Goal: Task Accomplishment & Management: Manage account settings

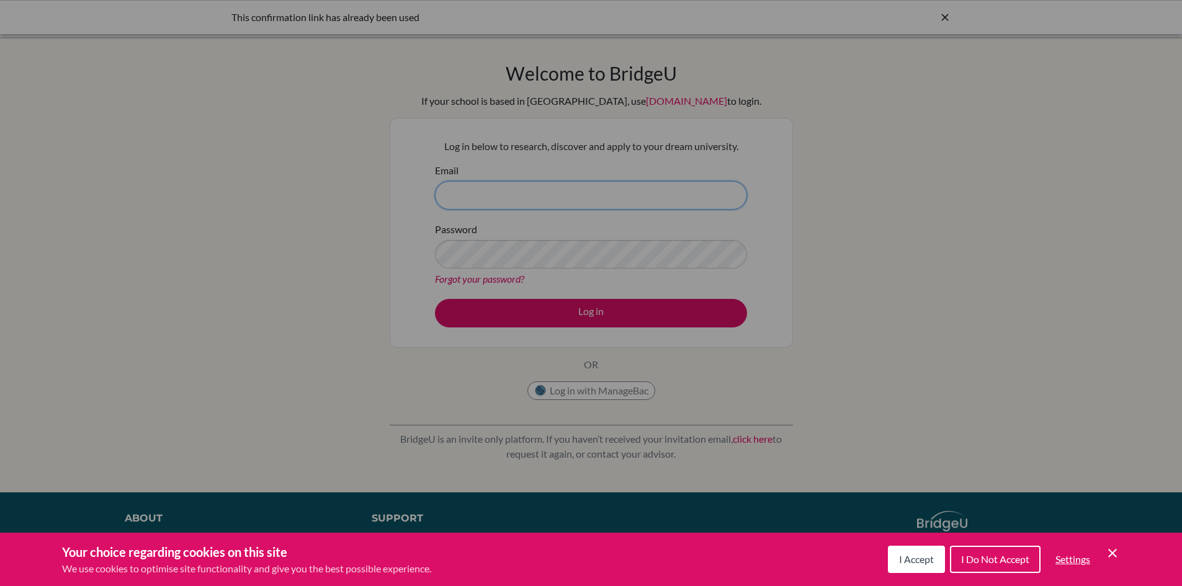
type input "karuna.shrestha@sxc.edu.np"
click at [596, 313] on div "Cookie Preferences" at bounding box center [591, 293] width 1182 height 586
click at [929, 348] on div "Cookie Preferences" at bounding box center [591, 293] width 1182 height 586
click at [595, 310] on div "Cookie Preferences" at bounding box center [591, 293] width 1182 height 586
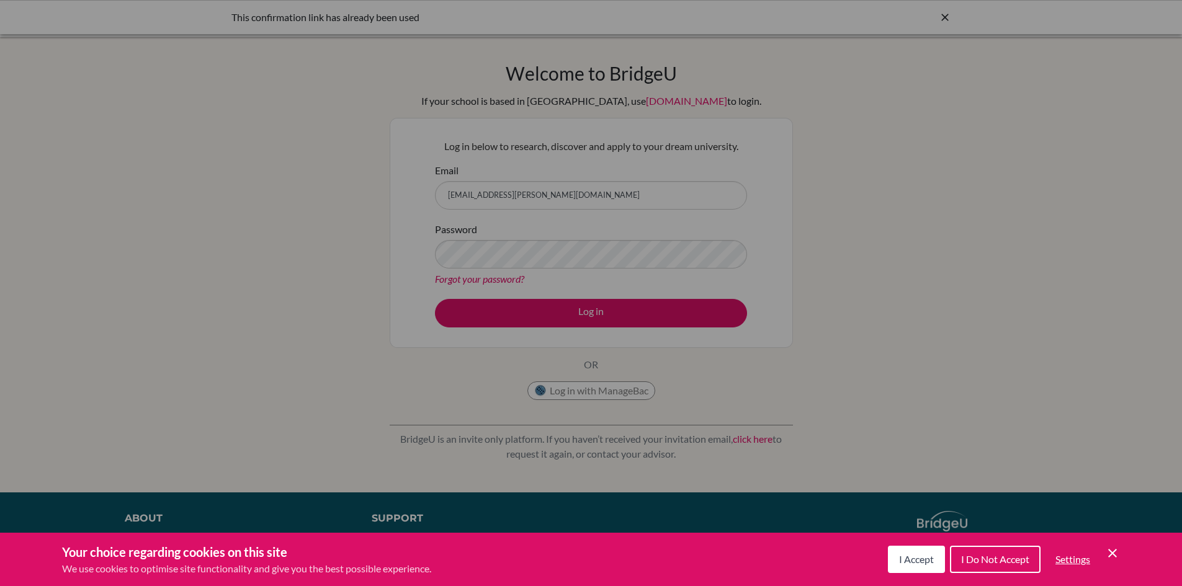
click at [624, 392] on div "Cookie Preferences" at bounding box center [591, 293] width 1182 height 586
click at [1128, 150] on div "Cookie Preferences" at bounding box center [591, 293] width 1182 height 586
click at [924, 558] on span "I Accept" at bounding box center [916, 560] width 35 height 12
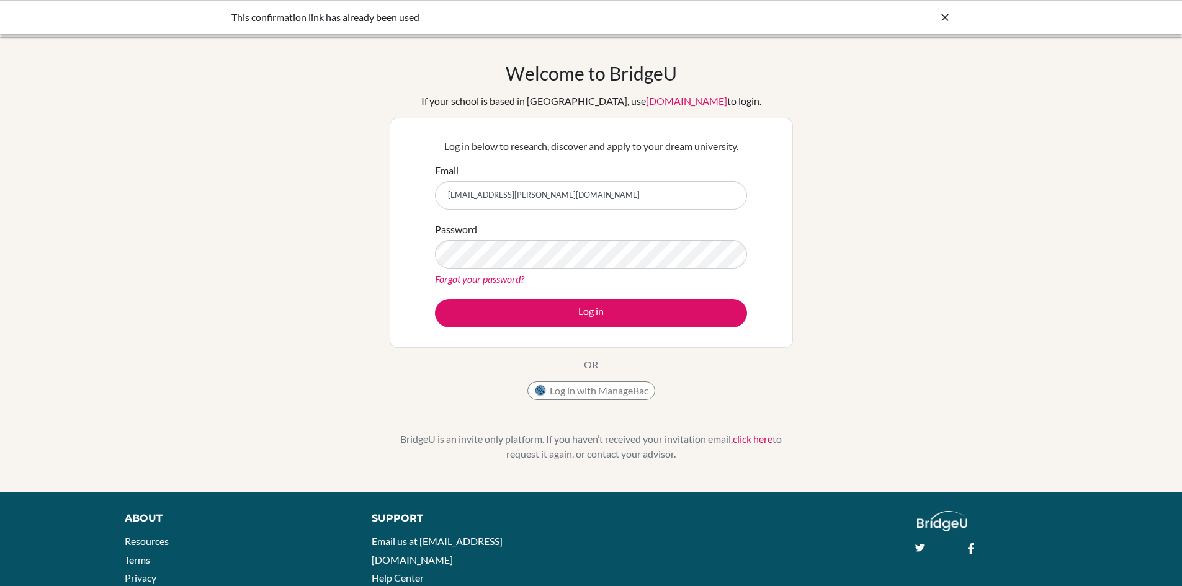
click at [915, 416] on div "Welcome to BridgeU If your school is based in China, use app.bridge-u.com.cn to…" at bounding box center [591, 265] width 1182 height 406
click at [758, 437] on link "click here" at bounding box center [753, 439] width 40 height 12
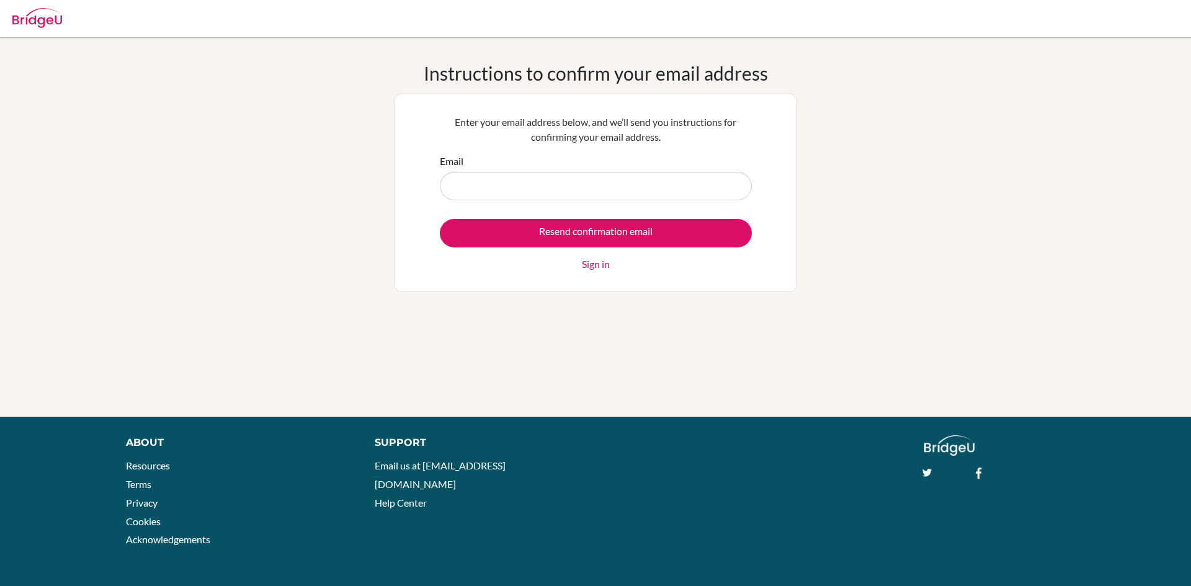
click at [496, 190] on input "Email" at bounding box center [596, 186] width 312 height 29
click at [590, 310] on div "Instructions to confirm your email address Enter your email address below, and …" at bounding box center [595, 227] width 403 height 330
click at [504, 181] on input "Email" at bounding box center [596, 186] width 312 height 29
type input "[EMAIL_ADDRESS][PERSON_NAME][DOMAIN_NAME]"
click at [598, 264] on link "Sign in" at bounding box center [596, 264] width 28 height 15
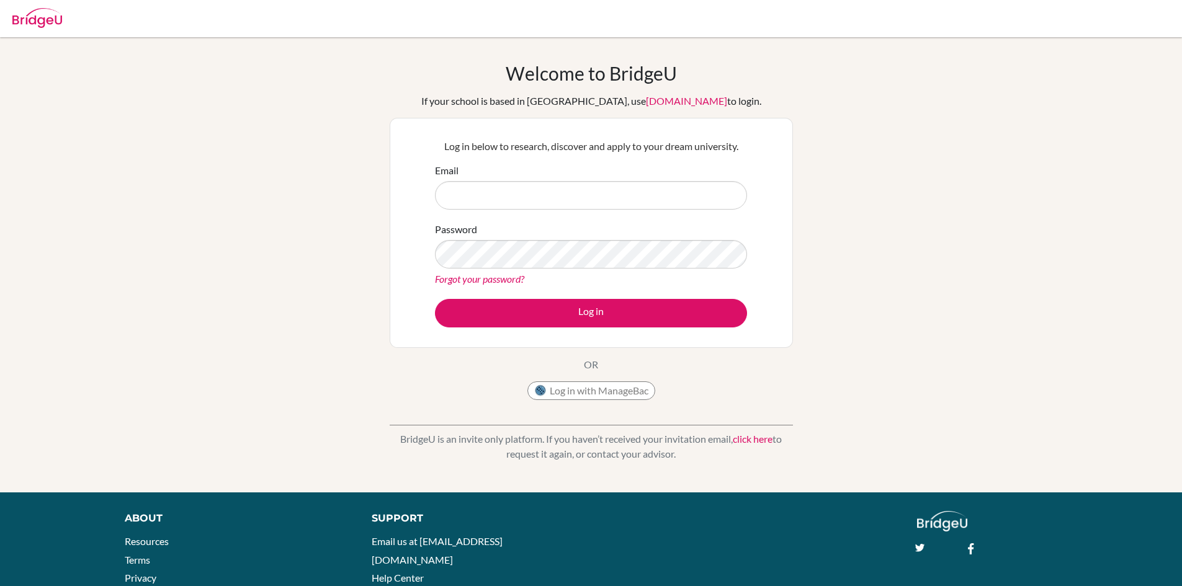
type input "karuna.shrestha@sxc.edu.np"
click at [757, 437] on link "click here" at bounding box center [753, 439] width 40 height 12
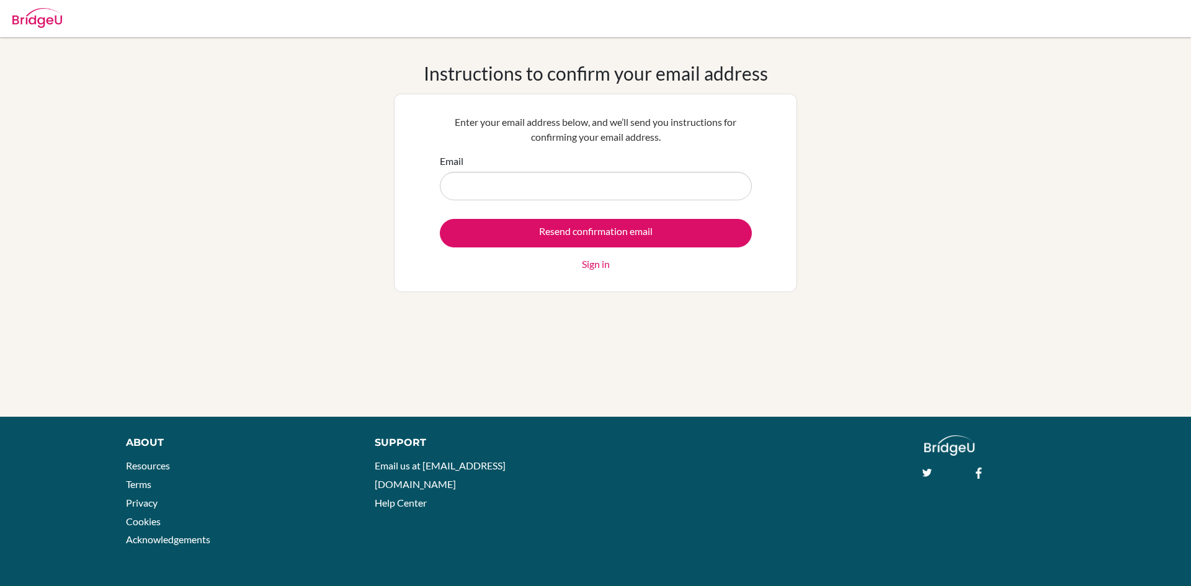
click at [951, 203] on div "Instructions to confirm your email address Enter your email address below, and …" at bounding box center [595, 227] width 1191 height 330
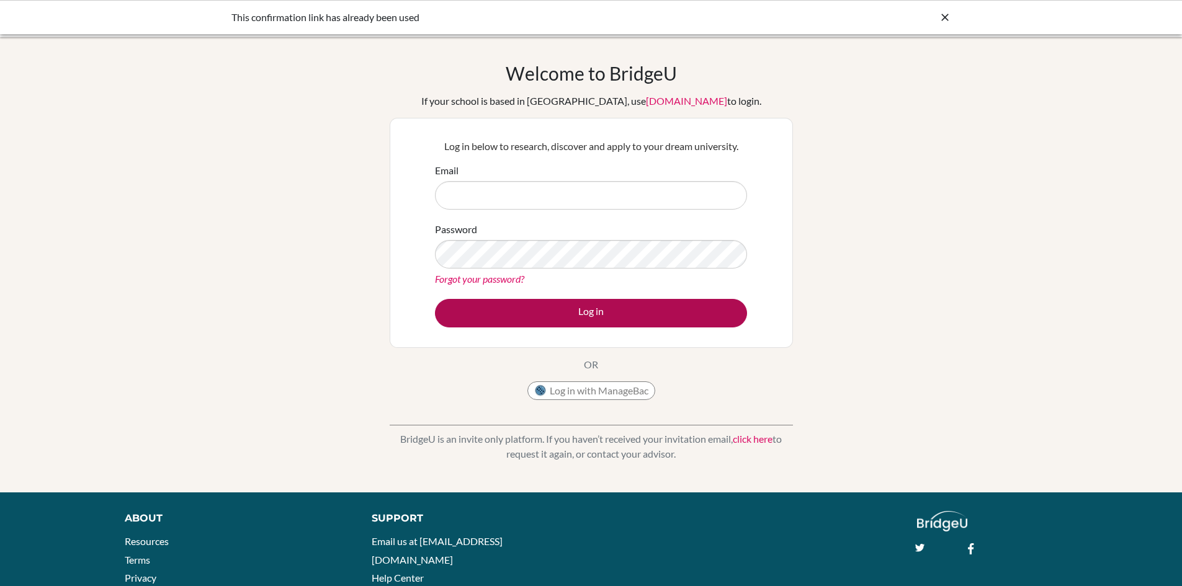
type input "[EMAIL_ADDRESS][PERSON_NAME][DOMAIN_NAME]"
click at [610, 312] on button "Log in" at bounding box center [591, 313] width 312 height 29
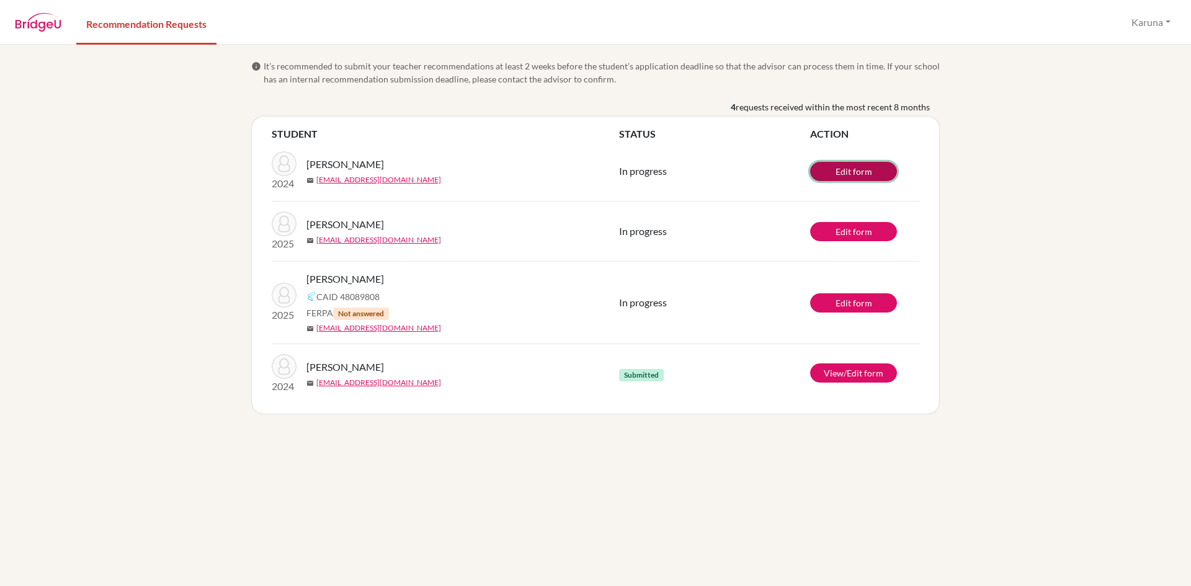
click at [858, 173] on link "Edit form" at bounding box center [853, 171] width 87 height 19
click at [335, 240] on link "[EMAIL_ADDRESS][DOMAIN_NAME]" at bounding box center [378, 240] width 125 height 11
click at [419, 472] on div "info It’s recommended to submit your teacher recommendations at least 2 weeks b…" at bounding box center [595, 316] width 1191 height 542
click at [849, 377] on link "View/Edit form" at bounding box center [853, 373] width 87 height 19
